Goal: Download file/media

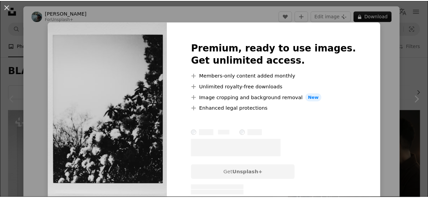
scroll to position [102, 0]
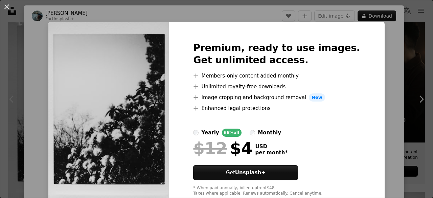
click at [377, 39] on div "An X shape Premium, ready to use images. Get unlimited access. A plus sign Memb…" at bounding box center [216, 99] width 433 height 198
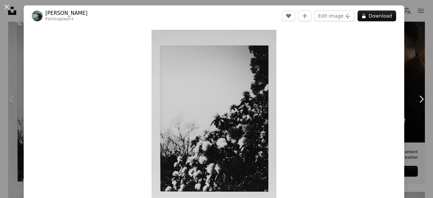
click at [410, 35] on div "An X shape Chevron left Chevron right [PERSON_NAME] For Unsplash+ A heart A plu…" at bounding box center [216, 99] width 433 height 198
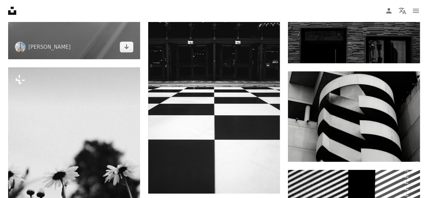
scroll to position [2336, 0]
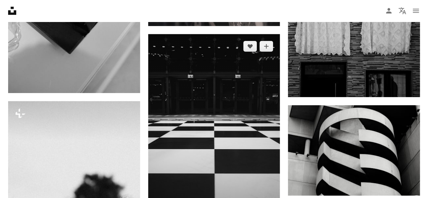
click at [224, 86] on img at bounding box center [214, 130] width 132 height 193
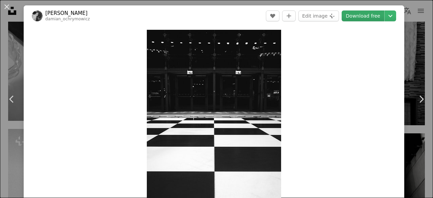
click at [364, 15] on link "Download free" at bounding box center [363, 15] width 43 height 11
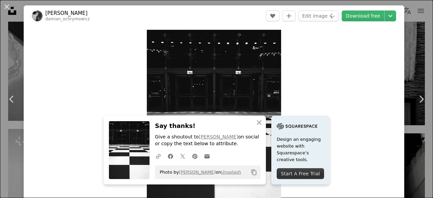
click at [414, 23] on div "An X shape Chevron left Chevron right [PERSON_NAME] damian_ochrymowicz A heart …" at bounding box center [216, 99] width 433 height 198
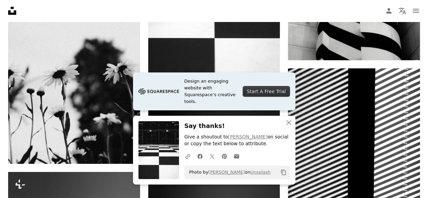
scroll to position [2607, 0]
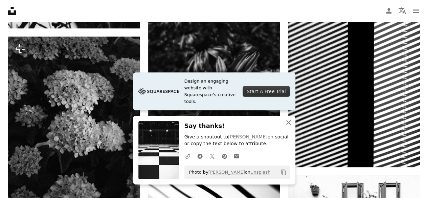
click at [289, 123] on icon "button" at bounding box center [288, 122] width 5 height 5
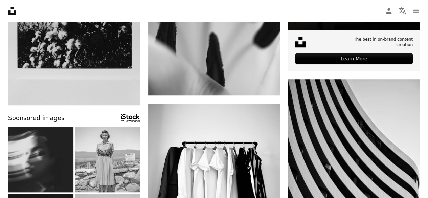
scroll to position [0, 0]
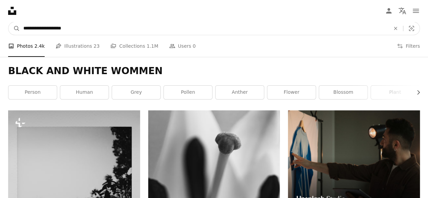
drag, startPoint x: 109, startPoint y: 28, endPoint x: 66, endPoint y: 29, distance: 43.3
click at [66, 29] on input "**********" at bounding box center [204, 28] width 368 height 13
type input "**********"
click at [8, 22] on button "A magnifying glass" at bounding box center [14, 28] width 12 height 13
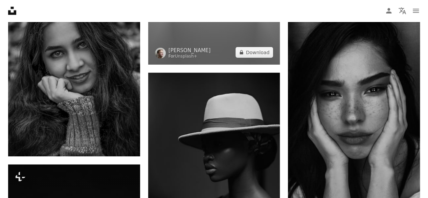
scroll to position [1016, 0]
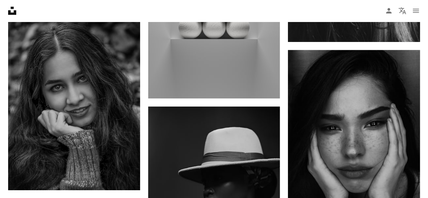
click at [178, 15] on nav "Unsplash logo Unsplash Home A photo Pen Tool A compass A stack of folders Downl…" at bounding box center [214, 11] width 428 height 22
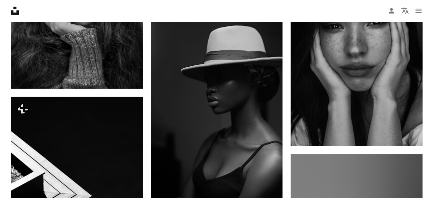
scroll to position [1050, 0]
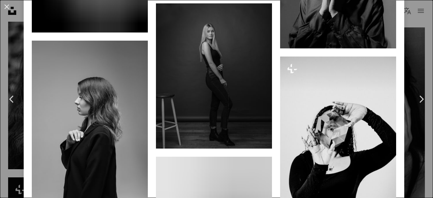
scroll to position [1050, 0]
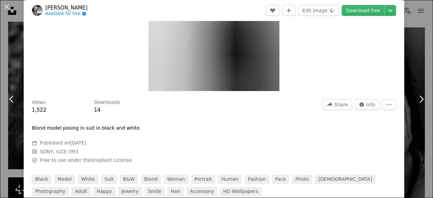
scroll to position [102, 0]
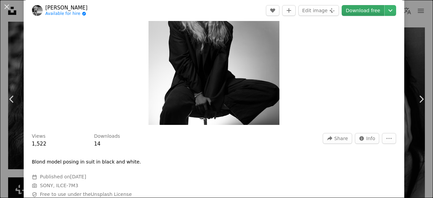
click at [358, 10] on link "Download free" at bounding box center [363, 10] width 43 height 11
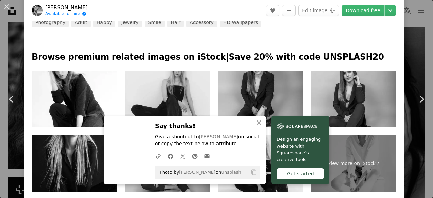
scroll to position [339, 0]
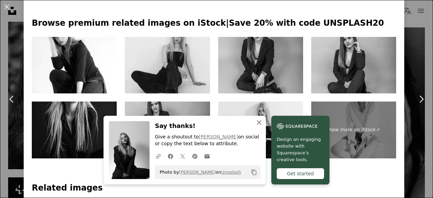
click at [263, 124] on icon "An X shape" at bounding box center [259, 123] width 8 height 8
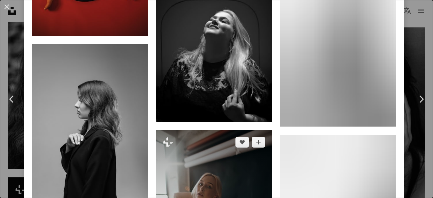
scroll to position [3048, 0]
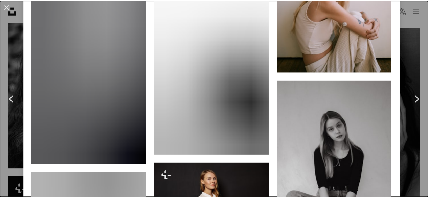
scroll to position [1761, 0]
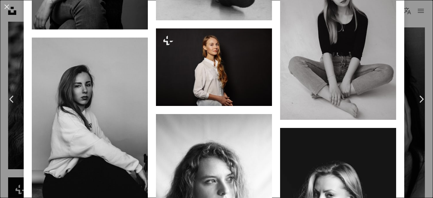
click at [422, 37] on div "An X shape Chevron left Chevron right [PERSON_NAME] we_are_details A heart A pl…" at bounding box center [216, 99] width 433 height 198
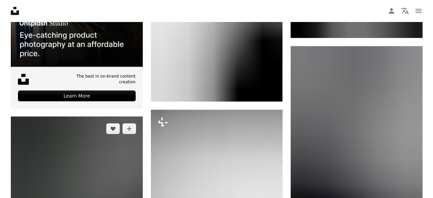
scroll to position [1727, 0]
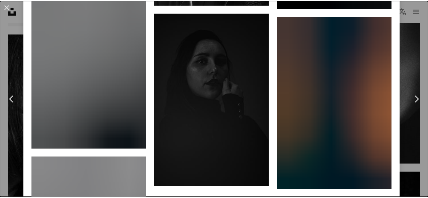
scroll to position [4504, 0]
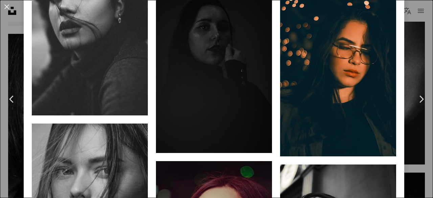
click at [404, 60] on div "An X shape Chevron left Chevron right Alimarel Available for hire A checkmark i…" at bounding box center [216, 99] width 433 height 198
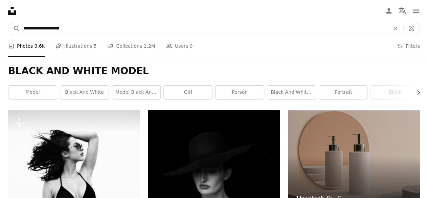
click at [184, 25] on input "**********" at bounding box center [204, 28] width 368 height 13
type input "**********"
click at [8, 22] on button "A magnifying glass" at bounding box center [14, 28] width 12 height 13
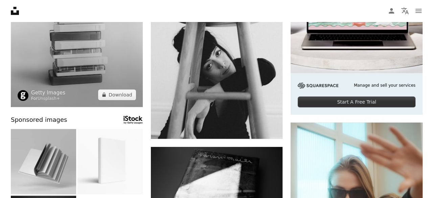
scroll to position [135, 0]
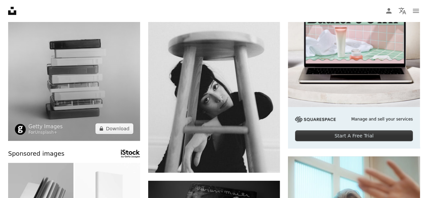
click at [88, 70] on img at bounding box center [74, 58] width 132 height 166
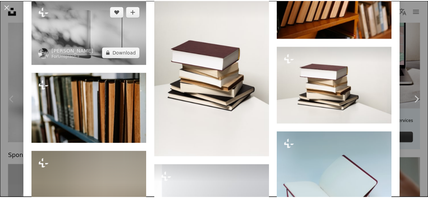
scroll to position [745, 0]
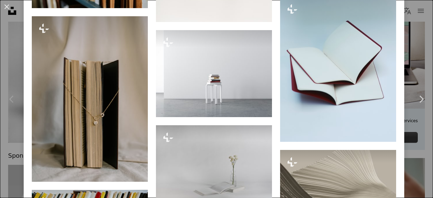
click at [414, 50] on div "An X shape Chevron left Chevron right Getty Images For Unsplash+ A heart A plus…" at bounding box center [216, 99] width 433 height 198
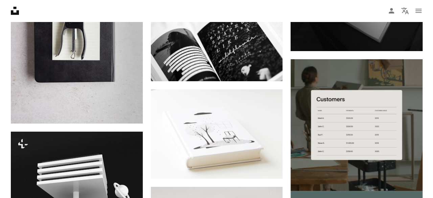
scroll to position [2336, 0]
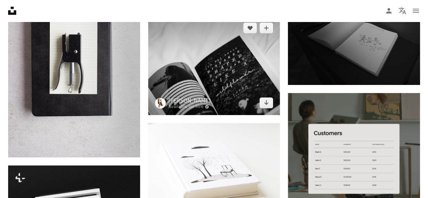
click at [202, 69] on img at bounding box center [214, 65] width 132 height 99
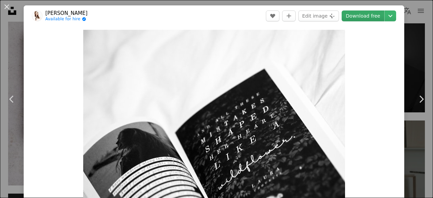
click at [352, 16] on link "Download free" at bounding box center [363, 15] width 43 height 11
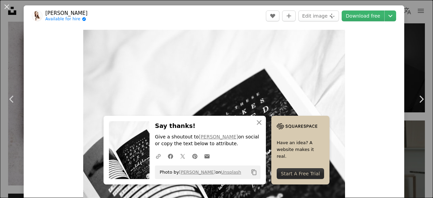
click at [414, 41] on div "An X shape Chevron left Chevron right [PERSON_NAME] Available for hire A checkm…" at bounding box center [216, 99] width 433 height 198
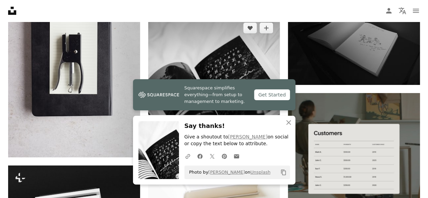
click at [262, 77] on img at bounding box center [214, 65] width 132 height 99
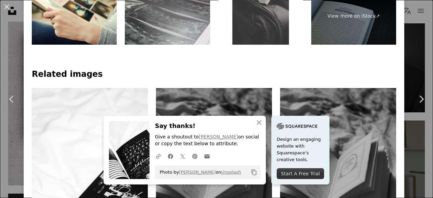
scroll to position [474, 0]
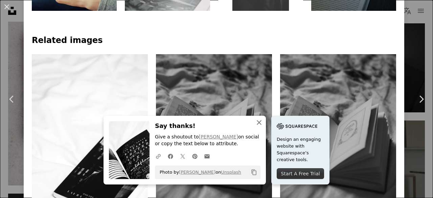
click at [263, 121] on icon "An X shape" at bounding box center [259, 123] width 8 height 8
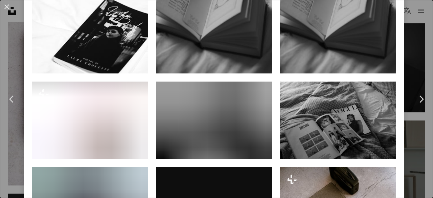
scroll to position [711, 0]
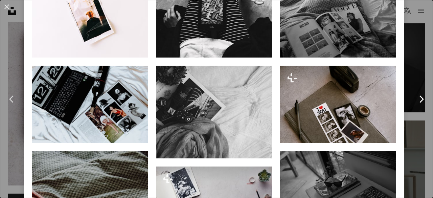
click at [410, 83] on link "Chevron right" at bounding box center [422, 99] width 24 height 65
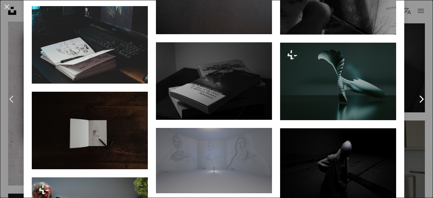
click at [410, 97] on link "Chevron right" at bounding box center [422, 99] width 24 height 65
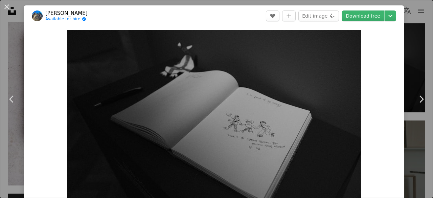
click at [410, 10] on div "An X shape Chevron left Chevron right [PERSON_NAME] Available for hire A checkm…" at bounding box center [216, 99] width 433 height 198
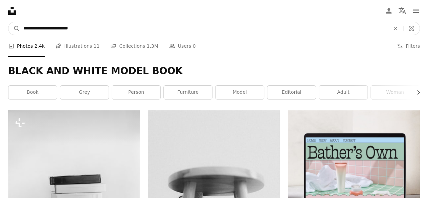
drag, startPoint x: 135, startPoint y: 30, endPoint x: 82, endPoint y: 27, distance: 53.9
click at [81, 26] on input "**********" at bounding box center [204, 28] width 368 height 13
type input "**********"
click at [8, 22] on button "A magnifying glass" at bounding box center [14, 28] width 12 height 13
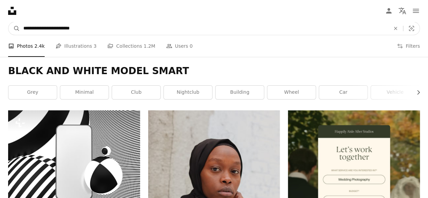
click at [190, 30] on input "**********" at bounding box center [204, 28] width 368 height 13
click at [119, 29] on input "**********" at bounding box center [204, 28] width 368 height 13
drag, startPoint x: 109, startPoint y: 26, endPoint x: 50, endPoint y: 27, distance: 58.6
click at [50, 27] on input "**********" at bounding box center [204, 28] width 368 height 13
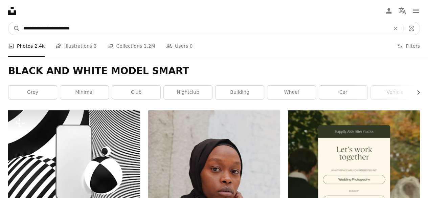
click at [107, 28] on input "**********" at bounding box center [204, 28] width 368 height 13
drag, startPoint x: 107, startPoint y: 28, endPoint x: 70, endPoint y: 28, distance: 37.2
click at [70, 28] on input "**********" at bounding box center [204, 28] width 368 height 13
type input "**********"
click at [8, 22] on button "A magnifying glass" at bounding box center [14, 28] width 12 height 13
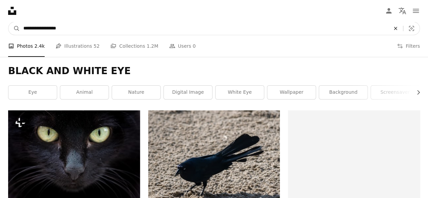
click at [393, 29] on icon "An X shape" at bounding box center [395, 28] width 15 height 5
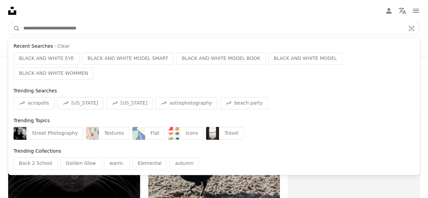
click at [374, 25] on input "Find visuals sitewide" at bounding box center [212, 28] width 384 height 13
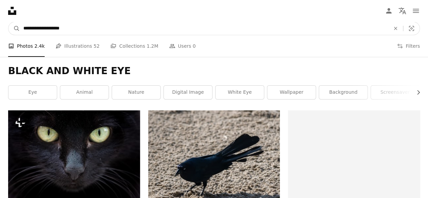
type input "**********"
click at [8, 22] on button "A magnifying glass" at bounding box center [14, 28] width 12 height 13
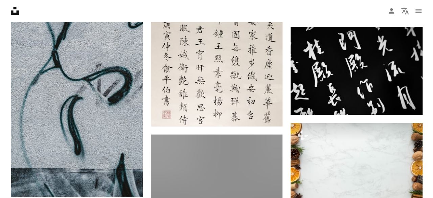
scroll to position [4300, 0]
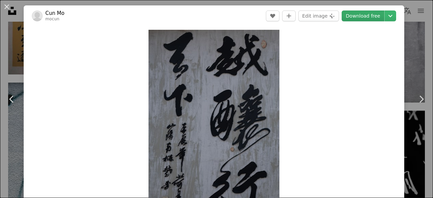
click at [367, 13] on link "Download free" at bounding box center [363, 15] width 43 height 11
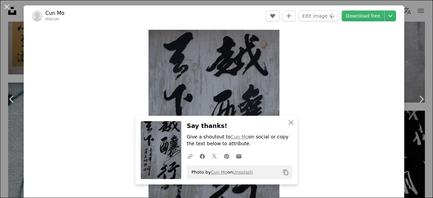
click at [419, 32] on div "An X shape Chevron left Chevron right Cun Mo mocun A heart A plus sign Edit ima…" at bounding box center [216, 99] width 433 height 198
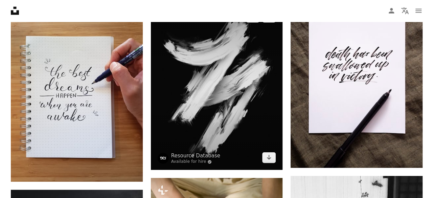
scroll to position [6027, 0]
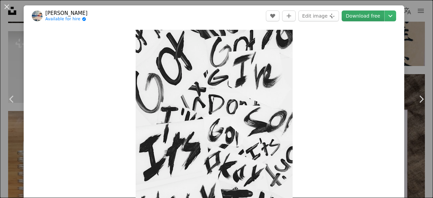
click at [352, 17] on link "Download free" at bounding box center [363, 15] width 43 height 11
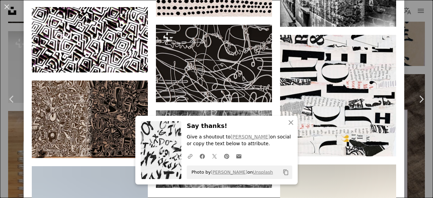
scroll to position [2867, 0]
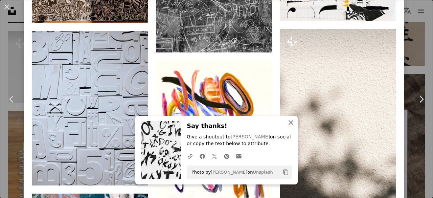
click at [289, 124] on icon "button" at bounding box center [291, 122] width 5 height 5
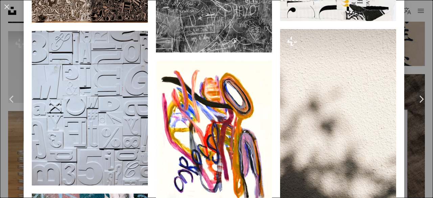
scroll to position [2833, 0]
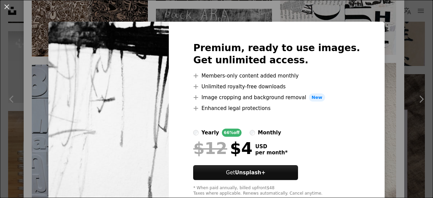
click at [379, 48] on div "An X shape Premium, ready to use images. Get unlimited access. A plus sign Memb…" at bounding box center [216, 99] width 433 height 198
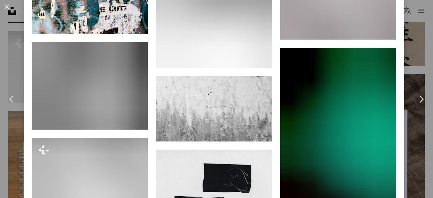
scroll to position [3138, 0]
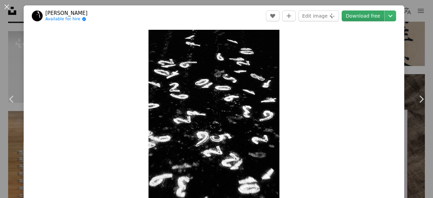
click at [352, 17] on link "Download free" at bounding box center [363, 15] width 43 height 11
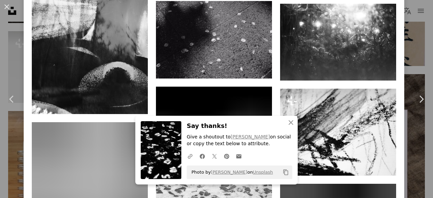
scroll to position [1287, 0]
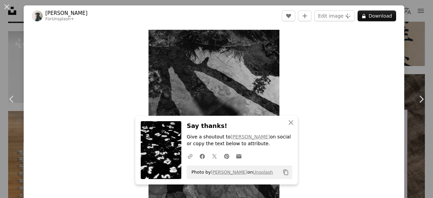
click at [409, 23] on div "An X shape Chevron left Chevron right [PERSON_NAME] For Unsplash+ A heart A plu…" at bounding box center [216, 99] width 433 height 198
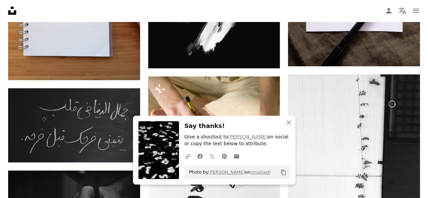
scroll to position [6298, 0]
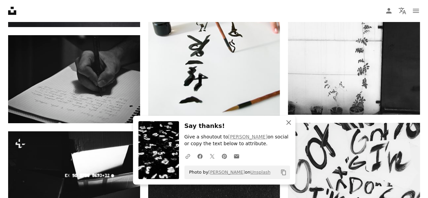
click at [290, 124] on icon "button" at bounding box center [288, 122] width 5 height 5
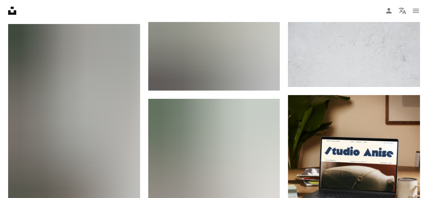
scroll to position [0, 0]
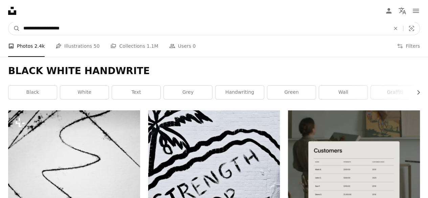
click at [264, 25] on input "**********" at bounding box center [204, 28] width 368 height 13
click at [99, 28] on input "**********" at bounding box center [204, 28] width 368 height 13
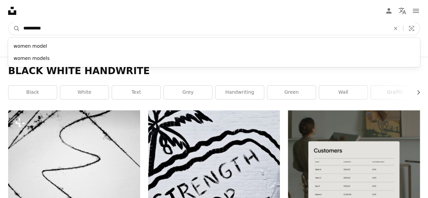
type input "**********"
click button "A magnifying glass" at bounding box center [14, 28] width 12 height 13
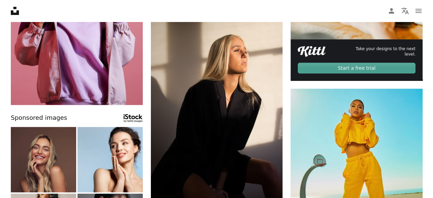
scroll to position [237, 0]
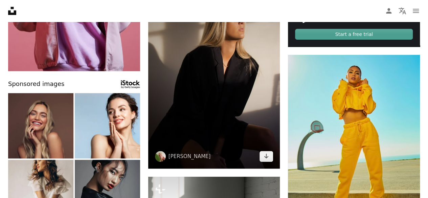
click at [221, 55] on img at bounding box center [214, 69] width 132 height 199
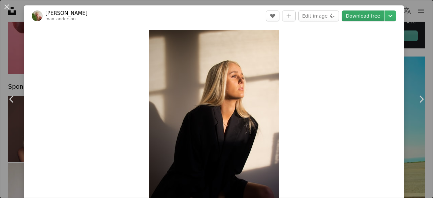
click at [353, 12] on link "Download free" at bounding box center [363, 15] width 43 height 11
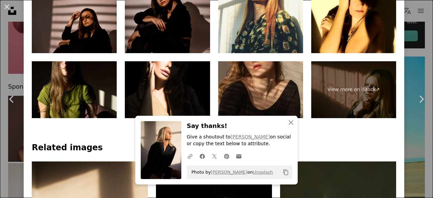
scroll to position [406, 0]
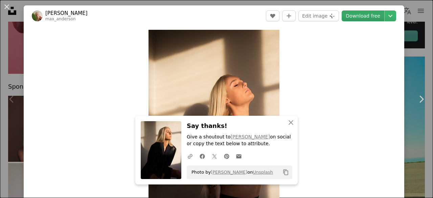
click at [359, 14] on link "Download free" at bounding box center [363, 15] width 43 height 11
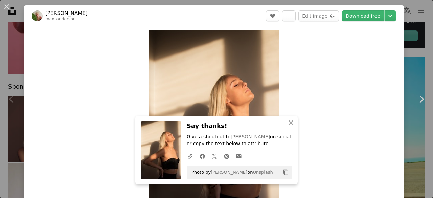
click at [406, 29] on div "An X shape Chevron left Chevron right [PERSON_NAME] max_anderson A heart A plus…" at bounding box center [216, 99] width 433 height 198
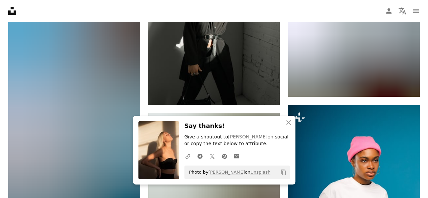
scroll to position [440, 0]
